Goal: Task Accomplishment & Management: Manage account settings

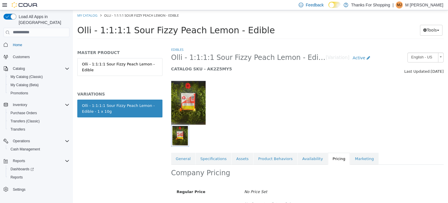
scroll to position [50, 0]
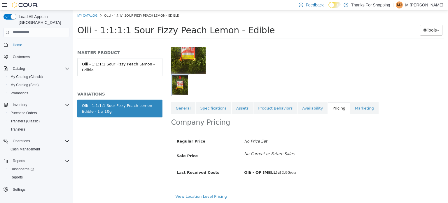
click at [317, 48] on div at bounding box center [307, 49] width 281 height 50
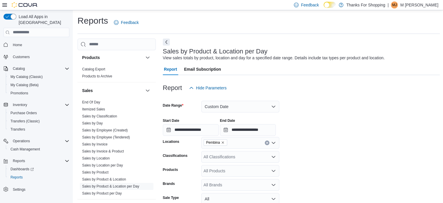
click at [423, 3] on div "| MJ M Johst" at bounding box center [413, 4] width 51 height 7
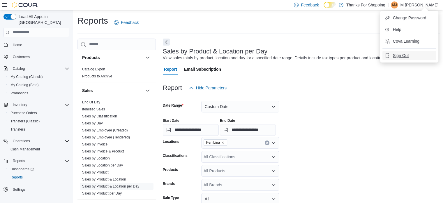
click at [399, 58] on button "Sign Out" at bounding box center [410, 55] width 54 height 9
